Goal: Book appointment/travel/reservation

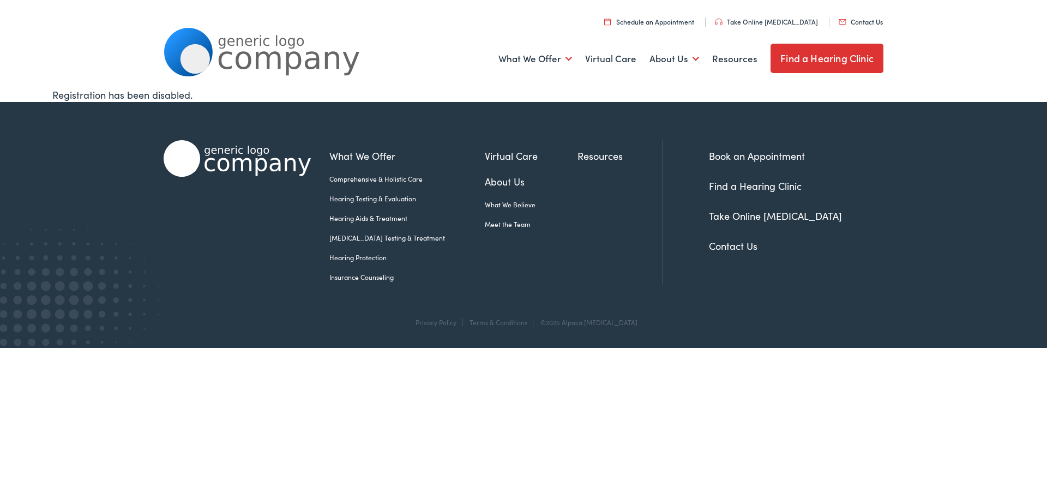
click at [650, 21] on link "Schedule an Appointment" at bounding box center [649, 21] width 90 height 9
